Goal: Check status: Check status

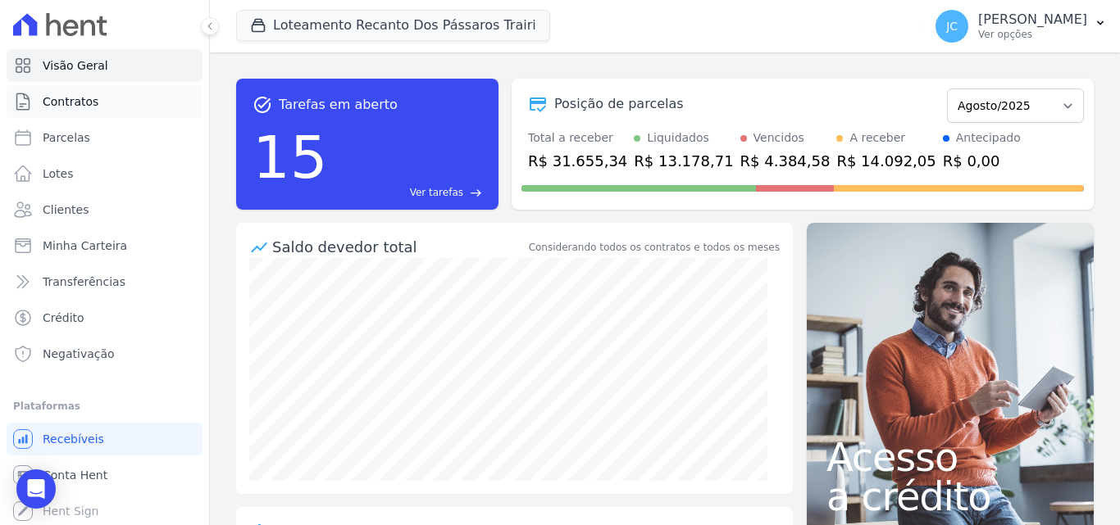
click at [110, 107] on link "Contratos" at bounding box center [105, 101] width 196 height 33
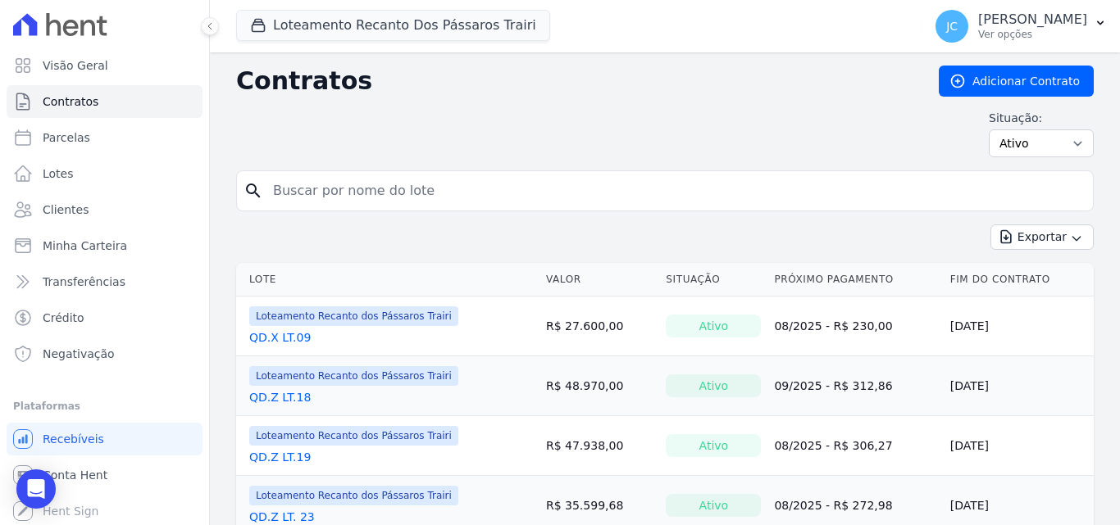
click at [320, 191] on input "search" at bounding box center [674, 191] width 823 height 33
click at [320, 191] on input "C" at bounding box center [674, 191] width 823 height 33
click at [320, 191] on input "V" at bounding box center [674, 191] width 823 height 33
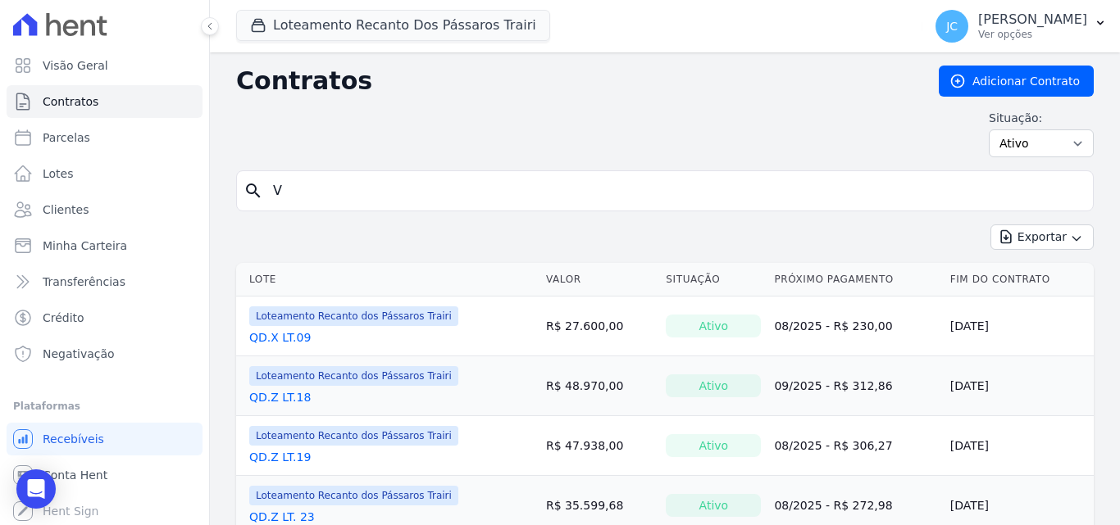
type input "V"
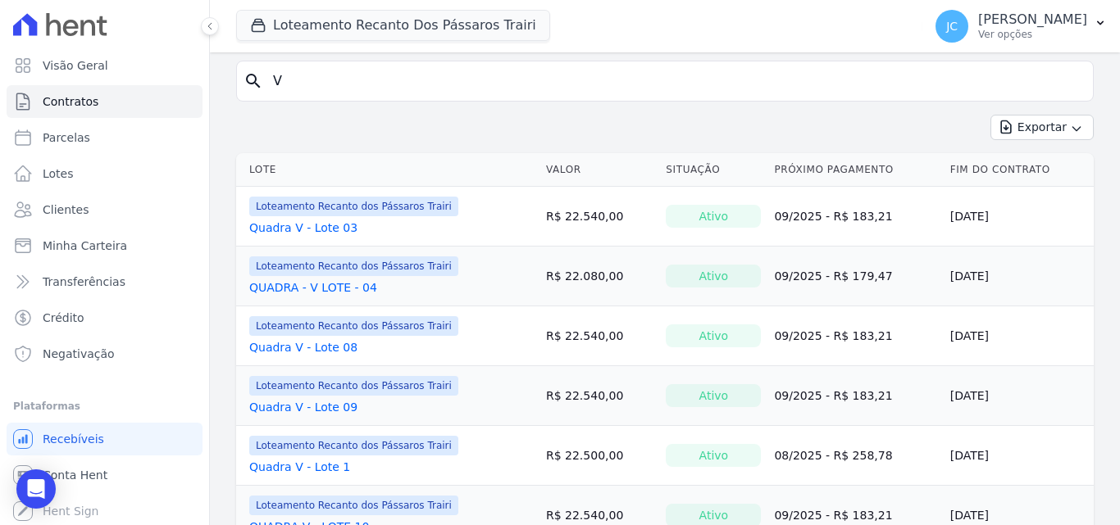
scroll to position [164, 0]
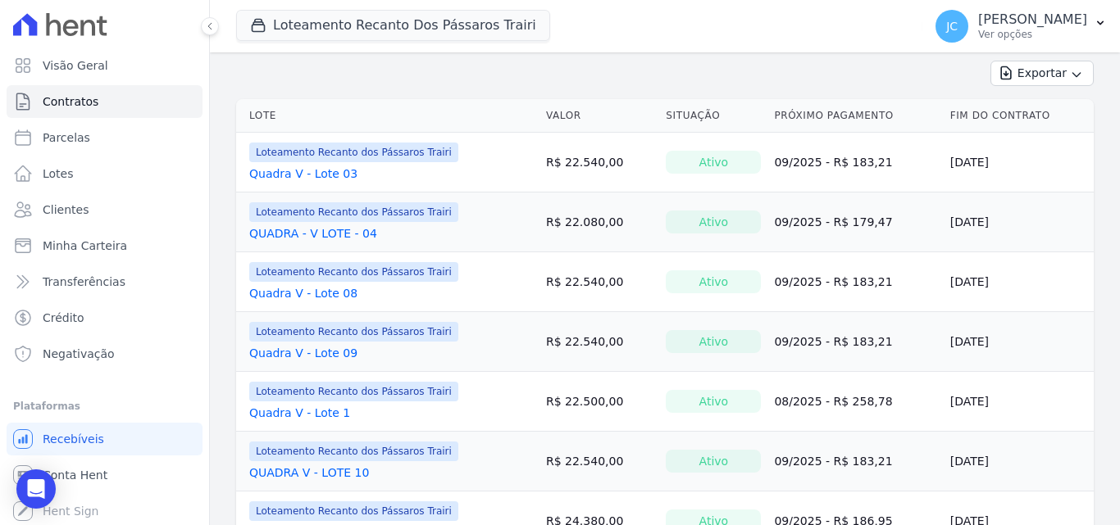
click at [315, 407] on link "Quadra V - Lote 1" at bounding box center [299, 413] width 101 height 16
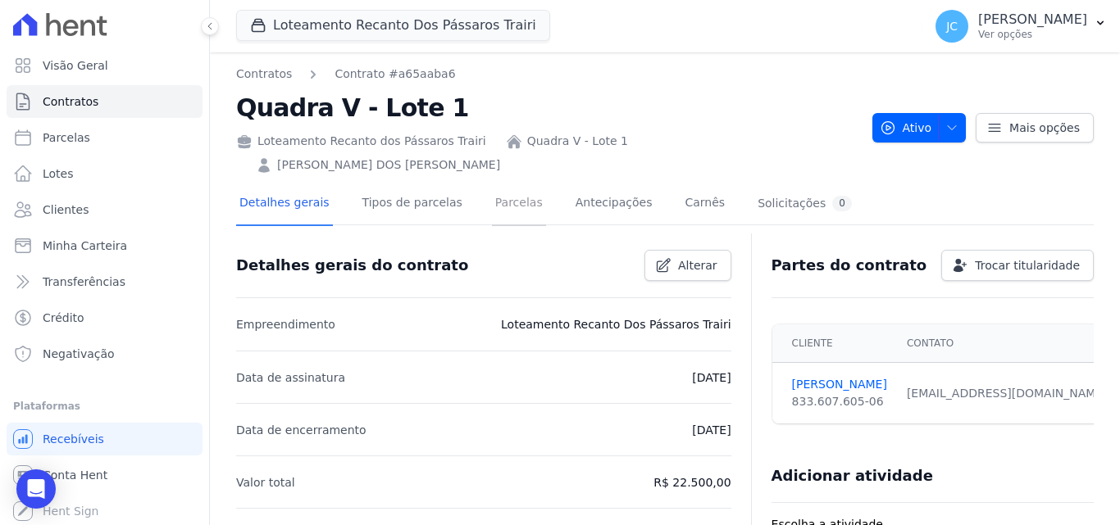
click at [509, 183] on link "Parcelas" at bounding box center [519, 204] width 54 height 43
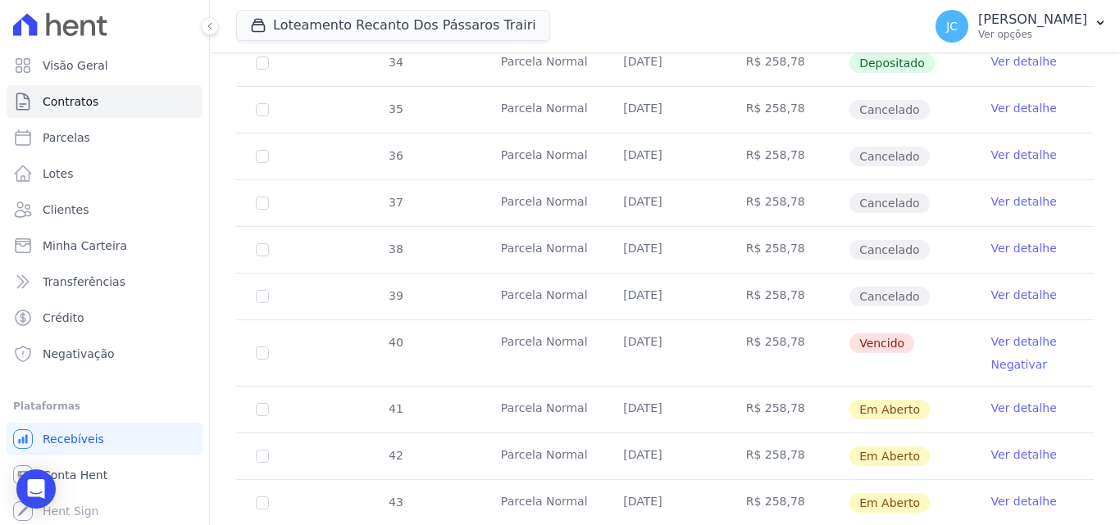
scroll to position [492, 0]
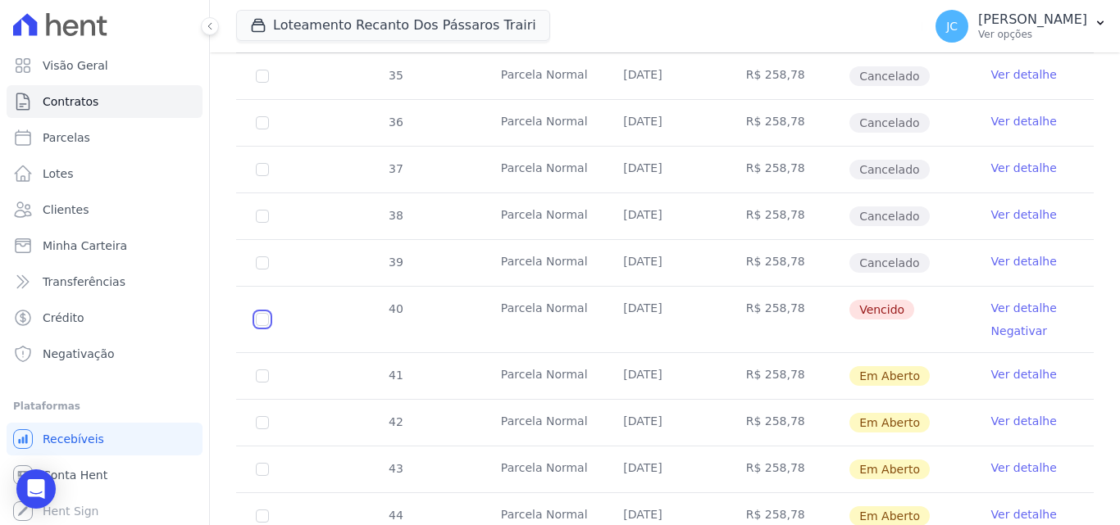
click at [260, 313] on input "checkbox" at bounding box center [262, 319] width 13 height 13
checkbox input "true"
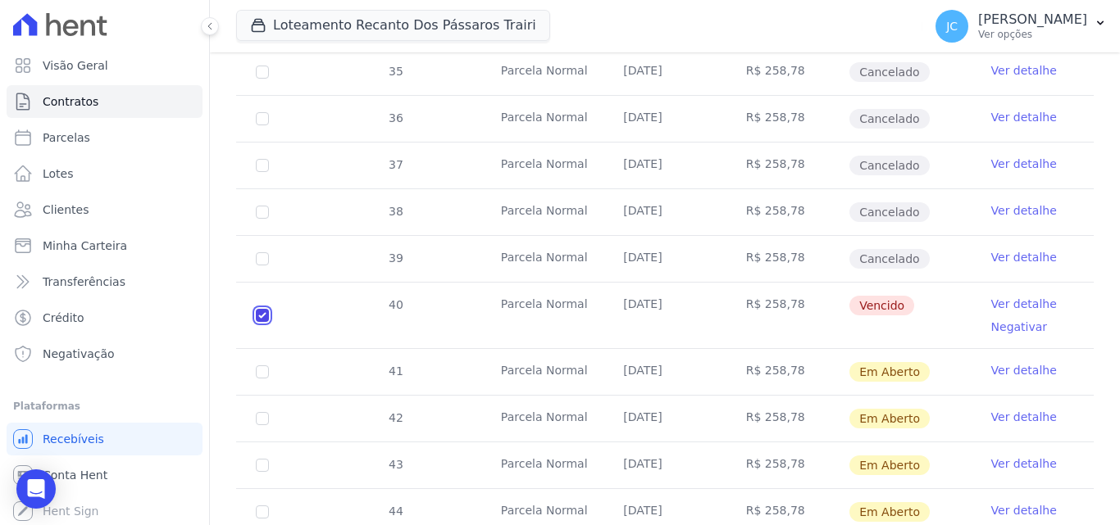
scroll to position [430, 0]
